Goal: Understand site structure: Understand site structure

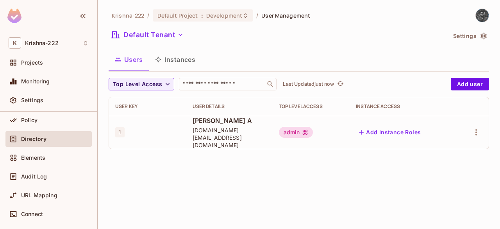
scroll to position [52, 0]
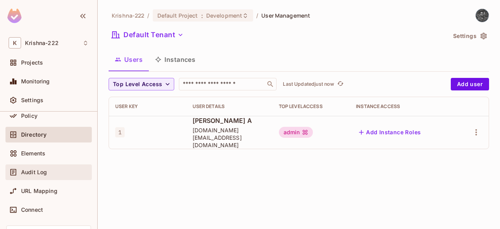
click at [43, 167] on div "Audit Log" at bounding box center [49, 171] width 80 height 9
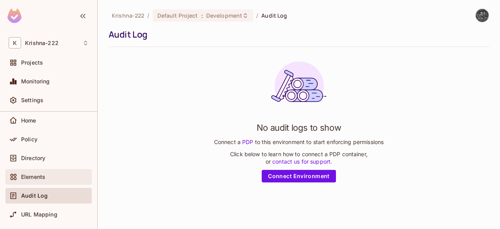
scroll to position [25, 0]
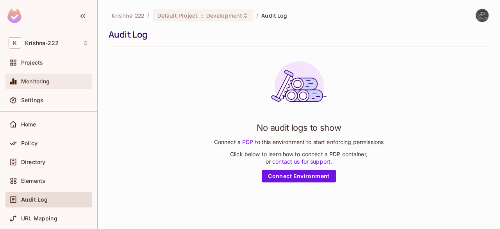
click at [43, 83] on span "Monitoring" at bounding box center [35, 81] width 29 height 6
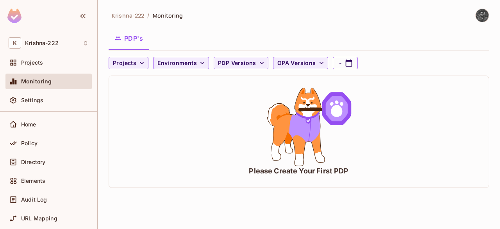
drag, startPoint x: 353, startPoint y: 165, endPoint x: 249, endPoint y: 161, distance: 103.3
click at [249, 161] on icon "animation" at bounding box center [298, 127] width 117 height 78
drag, startPoint x: 249, startPoint y: 169, endPoint x: 364, endPoint y: 176, distance: 115.9
click at [364, 176] on div "Please Create Your First PDP" at bounding box center [299, 131] width 380 height 111
click at [318, 129] on icon "animation" at bounding box center [305, 127] width 30 height 28
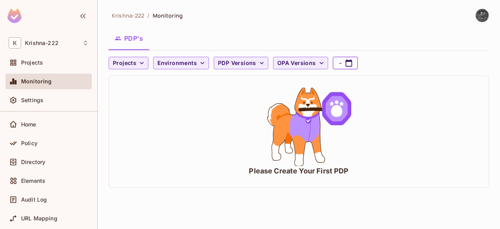
click at [340, 60] on button "-" at bounding box center [345, 63] width 25 height 13
select select "*"
select select "****"
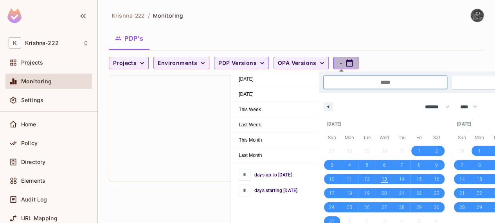
click at [340, 60] on button "-" at bounding box center [345, 63] width 25 height 13
click at [195, 139] on div "Please Create Your First PDP" at bounding box center [296, 129] width 374 height 106
